Goal: Task Accomplishment & Management: Complete application form

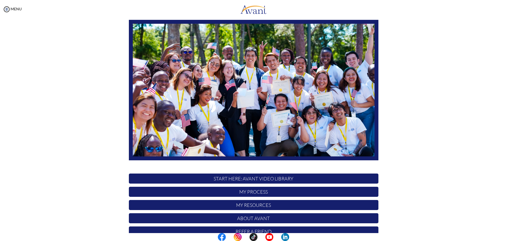
scroll to position [53, 0]
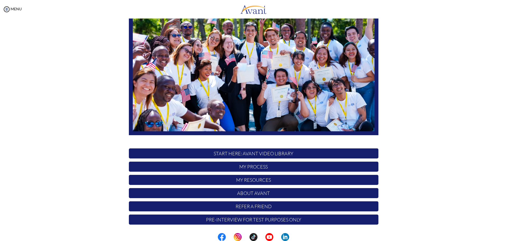
drag, startPoint x: 59, startPoint y: 134, endPoint x: 55, endPoint y: 108, distance: 26.2
click at [0, 0] on div at bounding box center [0, 0] width 0 height 0
click at [14, 8] on link "MENU" at bounding box center [12, 9] width 19 height 4
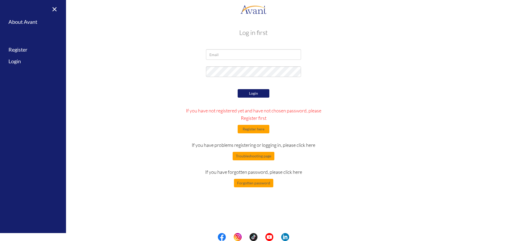
click at [216, 60] on div at bounding box center [253, 55] width 103 height 13
click at [216, 56] on input "email" at bounding box center [253, 54] width 95 height 11
paste input "[EMAIL_ADDRESS][DOMAIN_NAME]"
type input "[EMAIL_ADDRESS][DOMAIN_NAME]"
click at [252, 131] on button "Register here" at bounding box center [254, 129] width 32 height 8
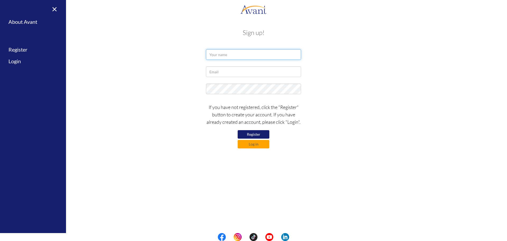
click at [239, 54] on input "text" at bounding box center [253, 54] width 95 height 11
click at [0, 0] on div at bounding box center [0, 0] width 0 height 0
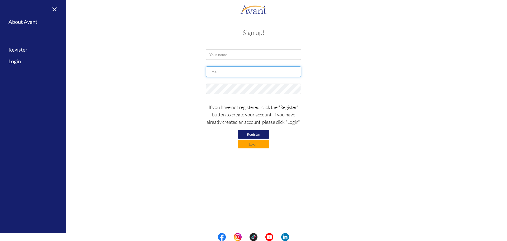
click at [236, 75] on input "text" at bounding box center [253, 71] width 95 height 11
paste input "[EMAIL_ADDRESS][DOMAIN_NAME]"
type input "[EMAIL_ADDRESS][DOMAIN_NAME]"
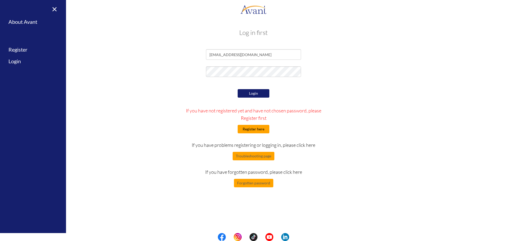
click at [250, 129] on button "Register here" at bounding box center [254, 129] width 32 height 8
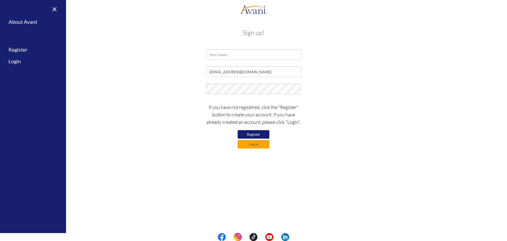
click at [230, 60] on div at bounding box center [253, 55] width 103 height 13
paste input "[PERSON_NAME] [PERSON_NAME]"
type input "[PERSON_NAME] [PERSON_NAME]"
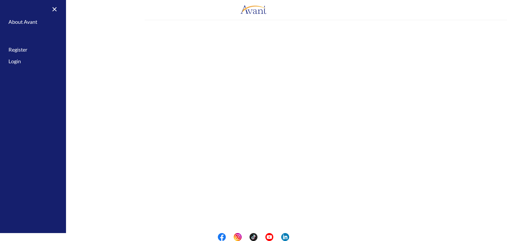
type input "[PERSON_NAME] [PERSON_NAME]"
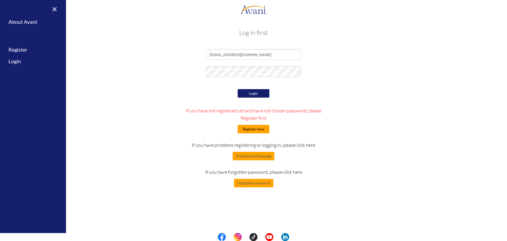
click at [254, 129] on button "Register here" at bounding box center [254, 129] width 32 height 8
click at [256, 131] on button "Register here" at bounding box center [254, 129] width 32 height 8
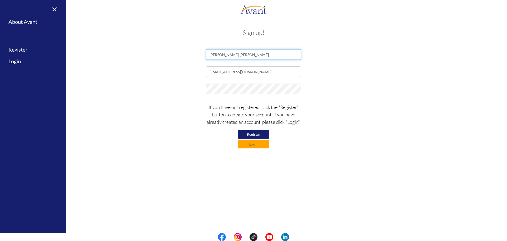
click at [241, 55] on input "[PERSON_NAME] [PERSON_NAME]" at bounding box center [253, 54] width 95 height 11
paste input "[PERSON_NAME]"
type input "[PERSON_NAME]"
click at [250, 132] on button "Register" at bounding box center [254, 134] width 32 height 8
